Goal: Navigation & Orientation: Find specific page/section

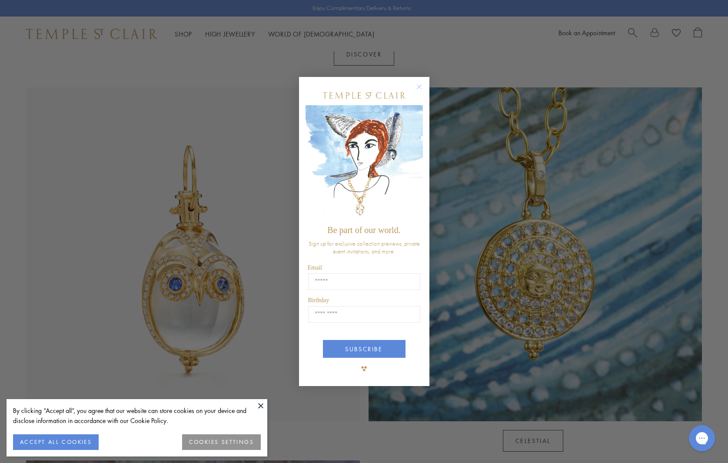
scroll to position [392, 0]
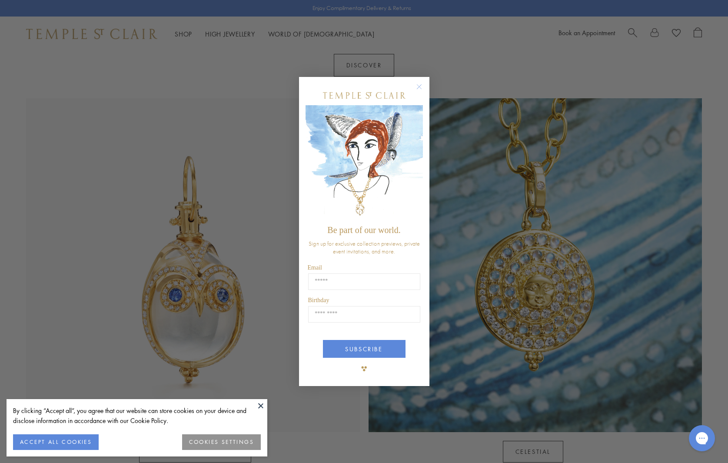
click at [418, 84] on circle "Close dialog" at bounding box center [419, 86] width 10 height 10
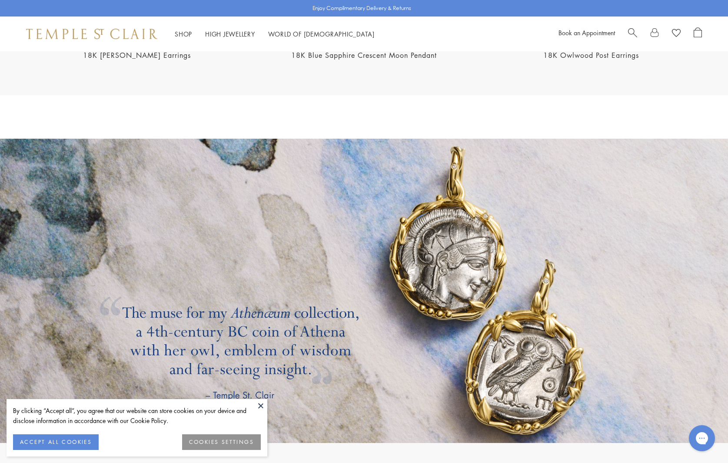
scroll to position [1458, 0]
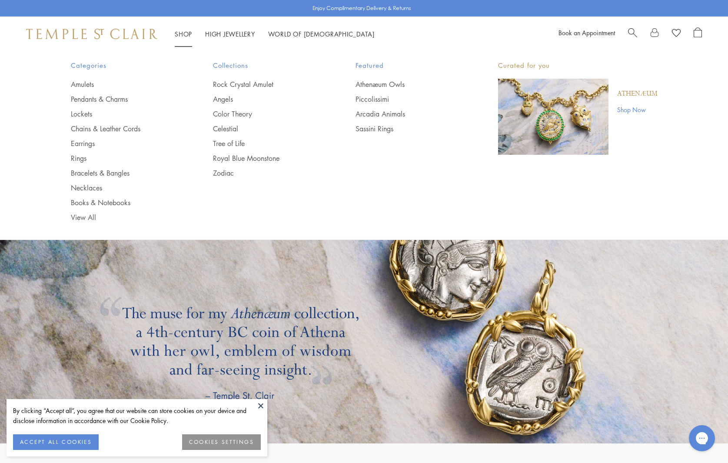
click at [177, 31] on link "Shop Shop" at bounding box center [183, 34] width 17 height 9
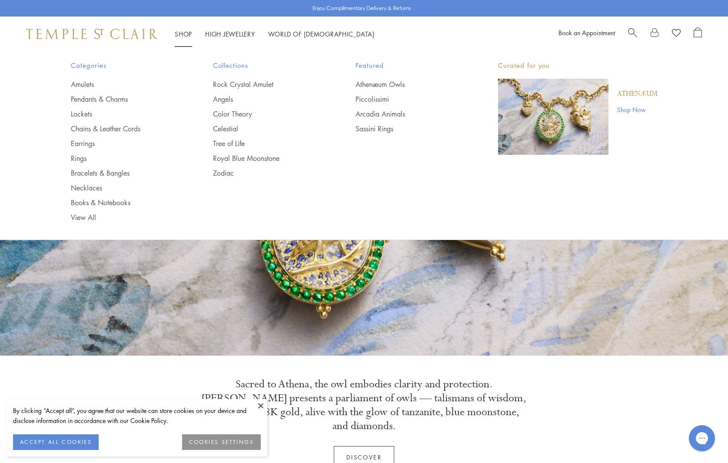
click at [182, 35] on link "Shop Shop" at bounding box center [183, 34] width 17 height 9
click at [86, 86] on link "Amulets" at bounding box center [125, 85] width 108 height 10
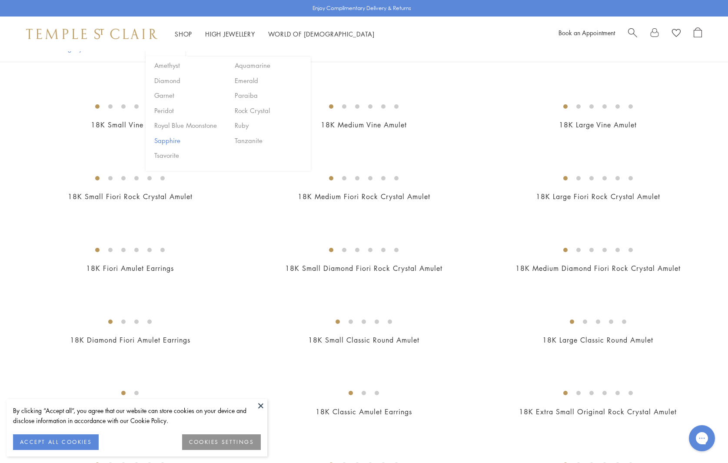
scroll to position [137, 0]
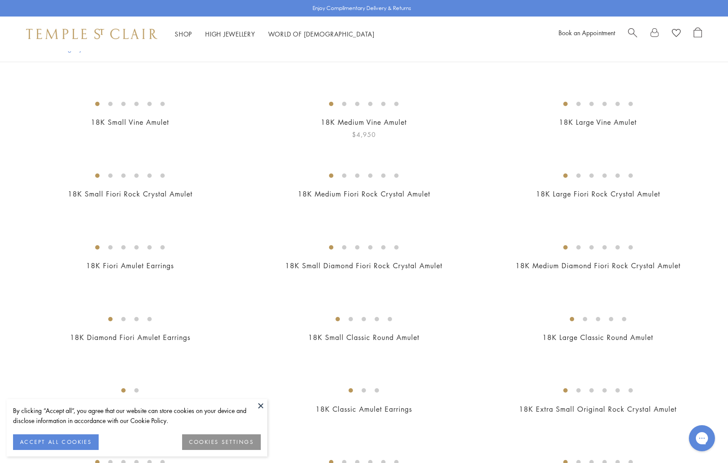
click at [260, 403] on button at bounding box center [260, 405] width 13 height 13
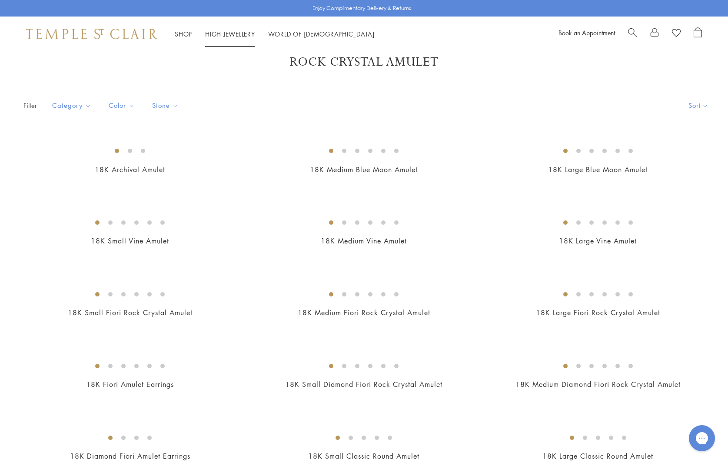
scroll to position [21, 0]
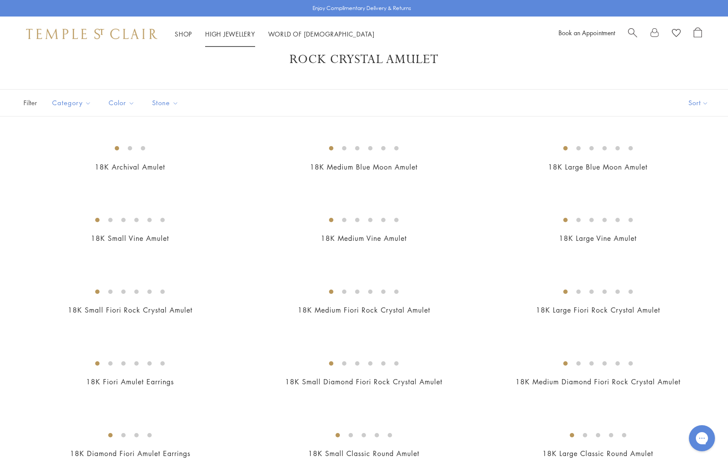
click at [132, 35] on img at bounding box center [91, 34] width 131 height 10
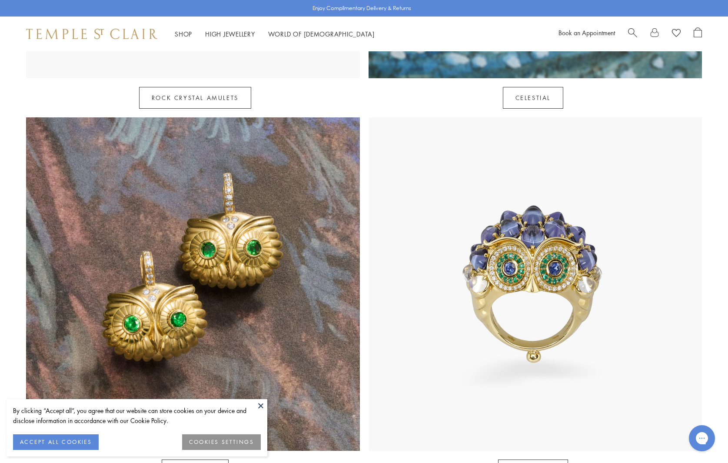
scroll to position [718, 0]
